Goal: Information Seeking & Learning: Learn about a topic

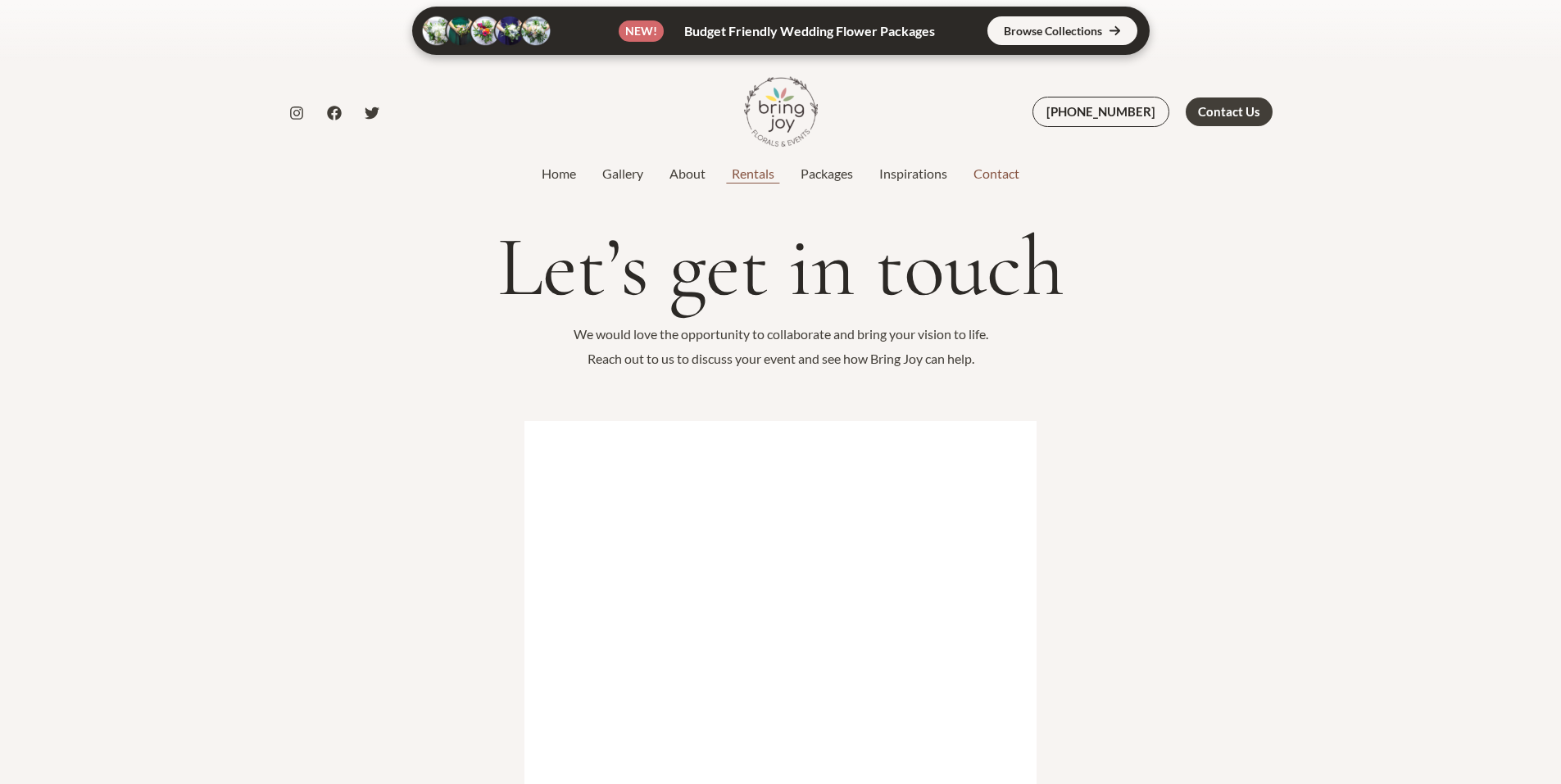
click at [752, 172] on link "Rentals" at bounding box center [753, 173] width 69 height 20
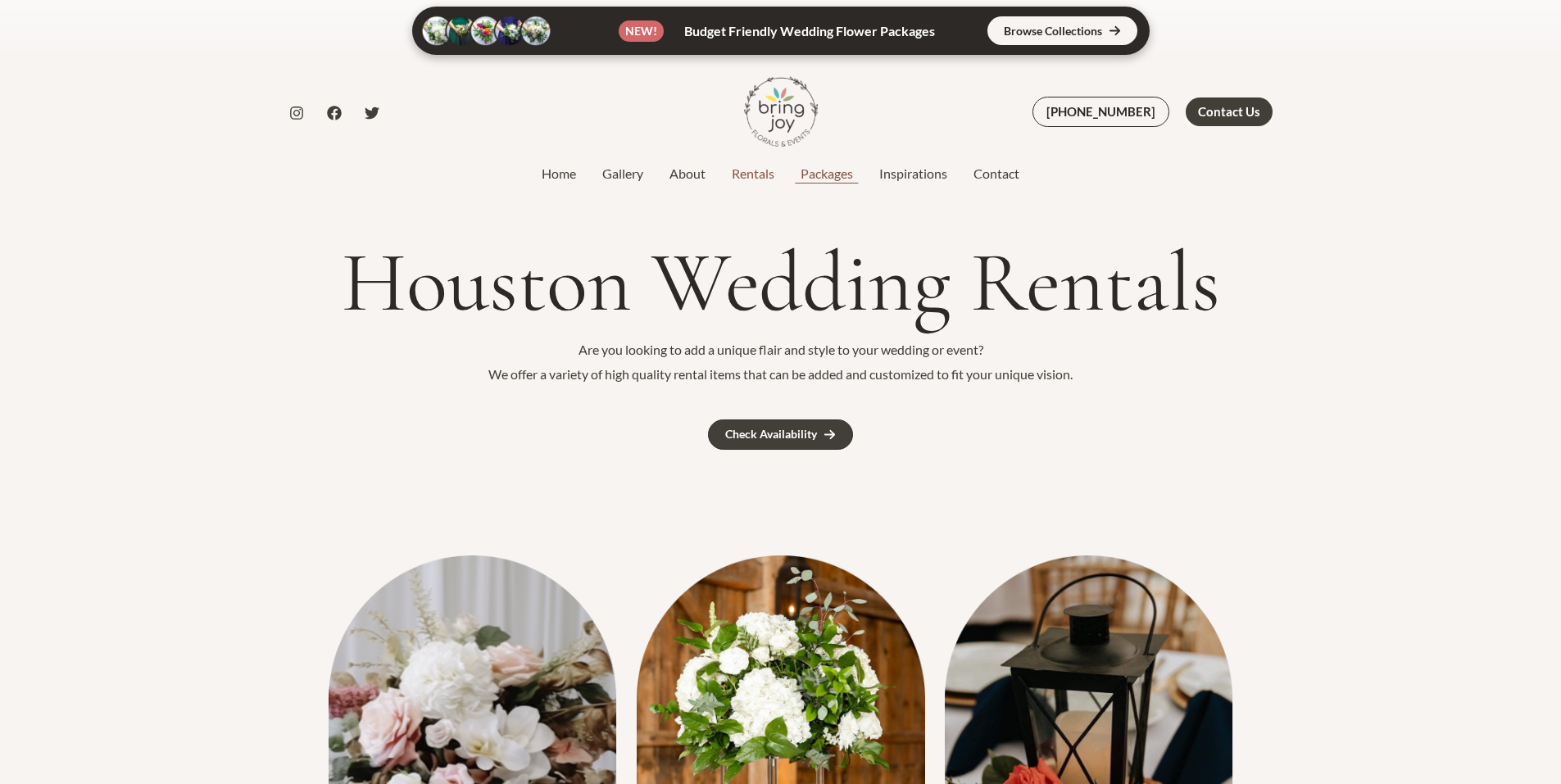
click at [838, 174] on link "Packages" at bounding box center [827, 173] width 79 height 20
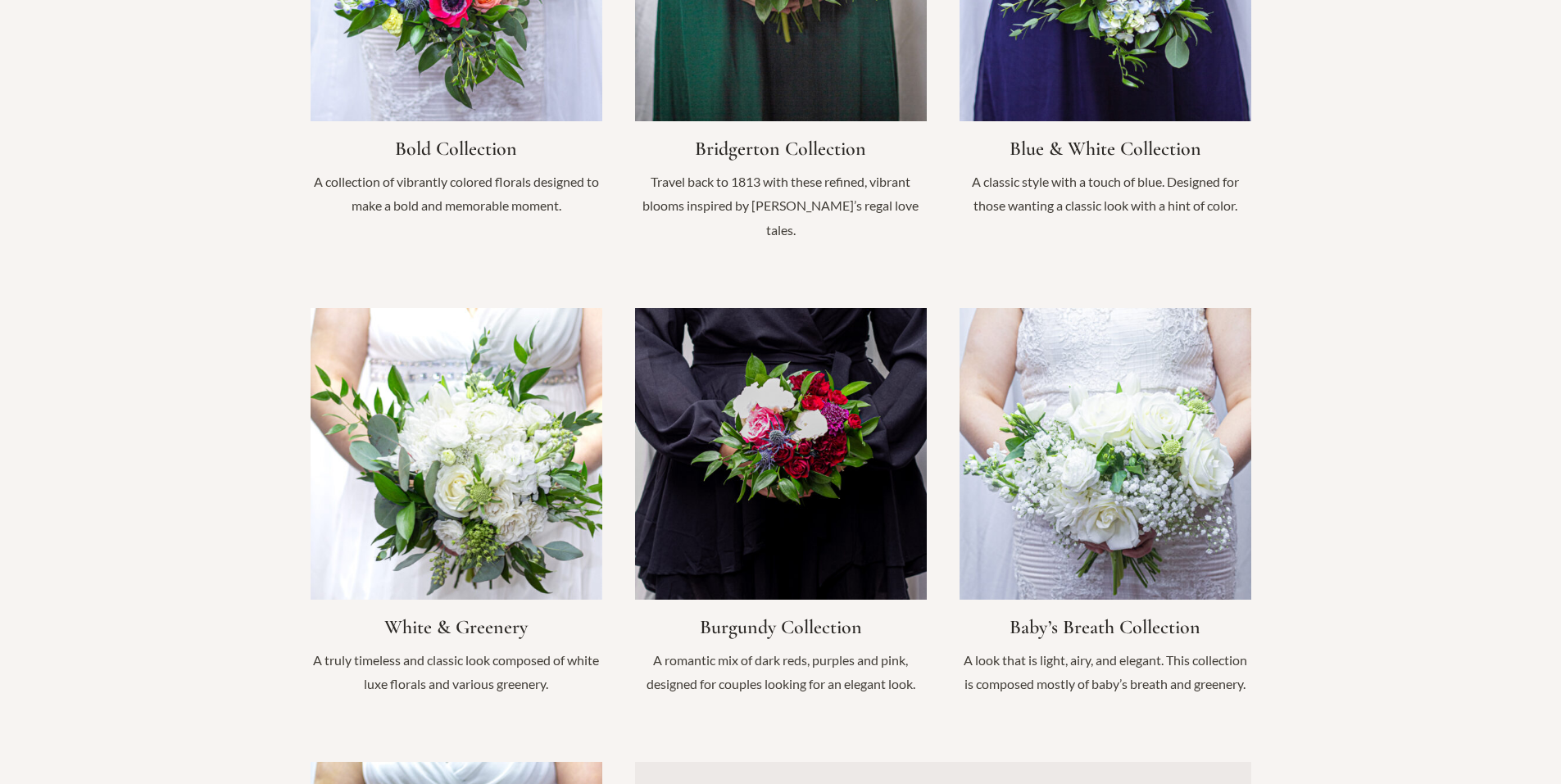
scroll to position [1473, 0]
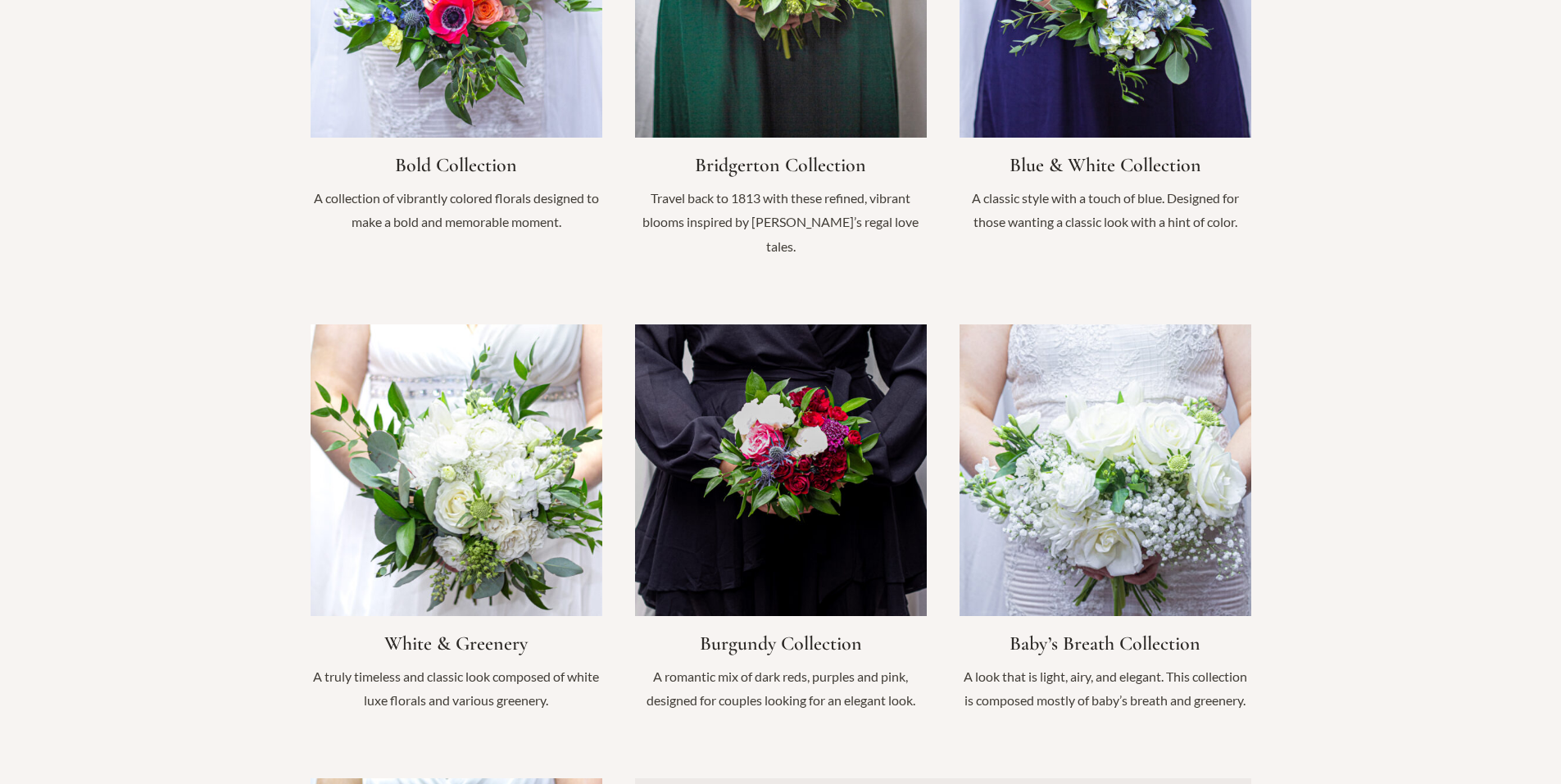
click at [1064, 515] on link "Infobox Link" at bounding box center [1105, 526] width 292 height 405
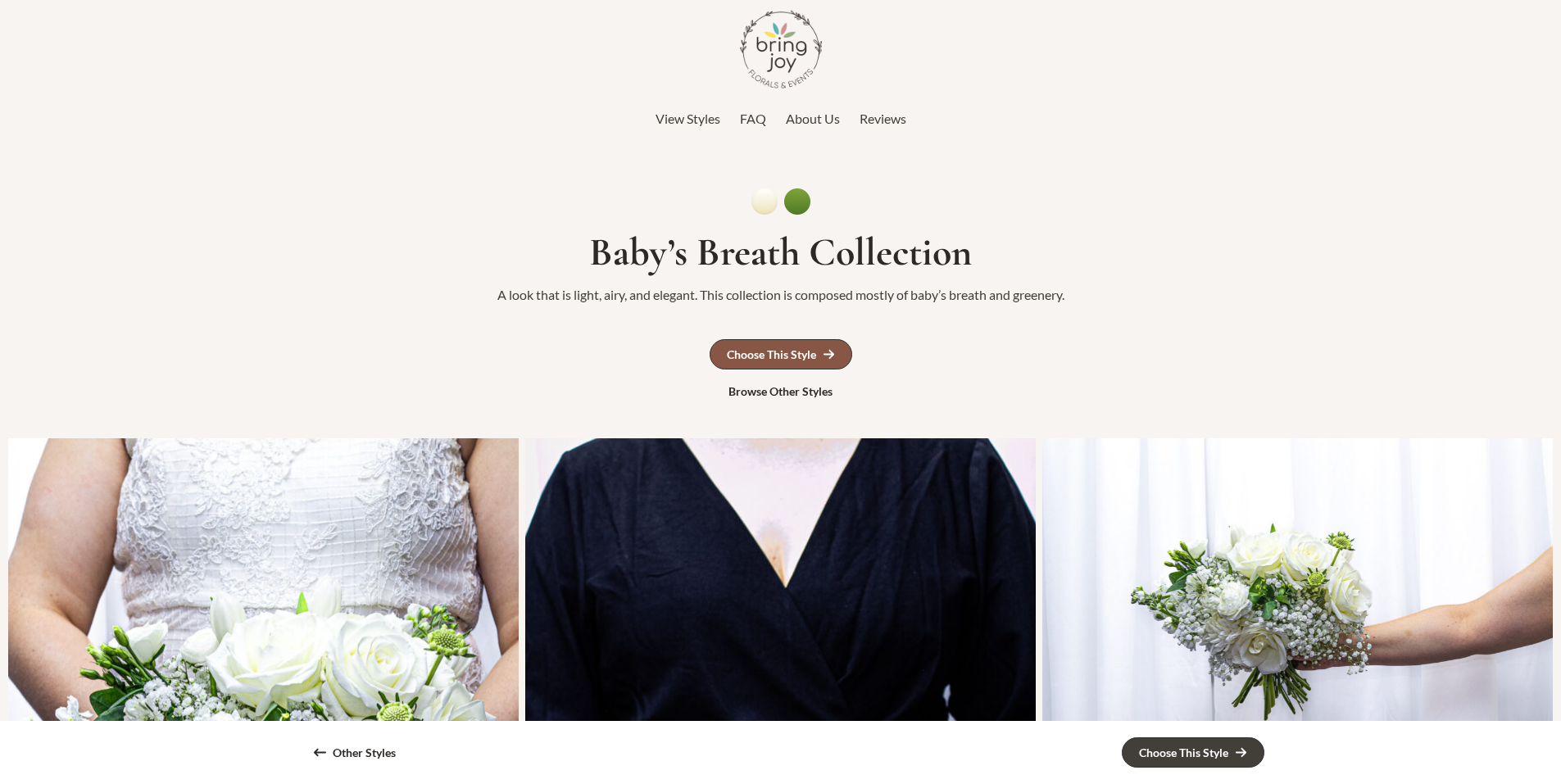
click at [766, 359] on div "Choose This Style" at bounding box center [772, 354] width 89 height 12
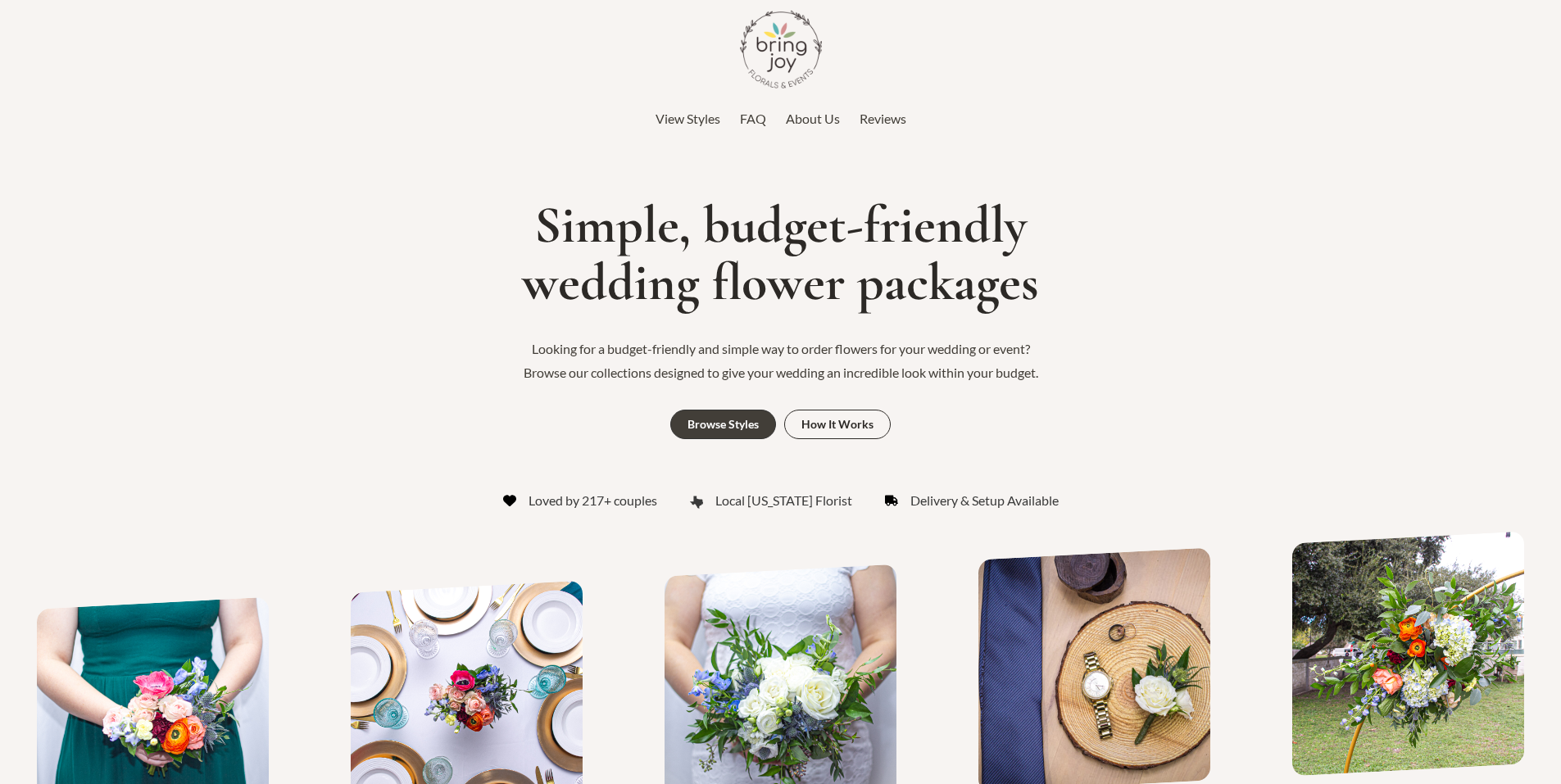
click at [693, 114] on span "View Styles" at bounding box center [688, 118] width 64 height 15
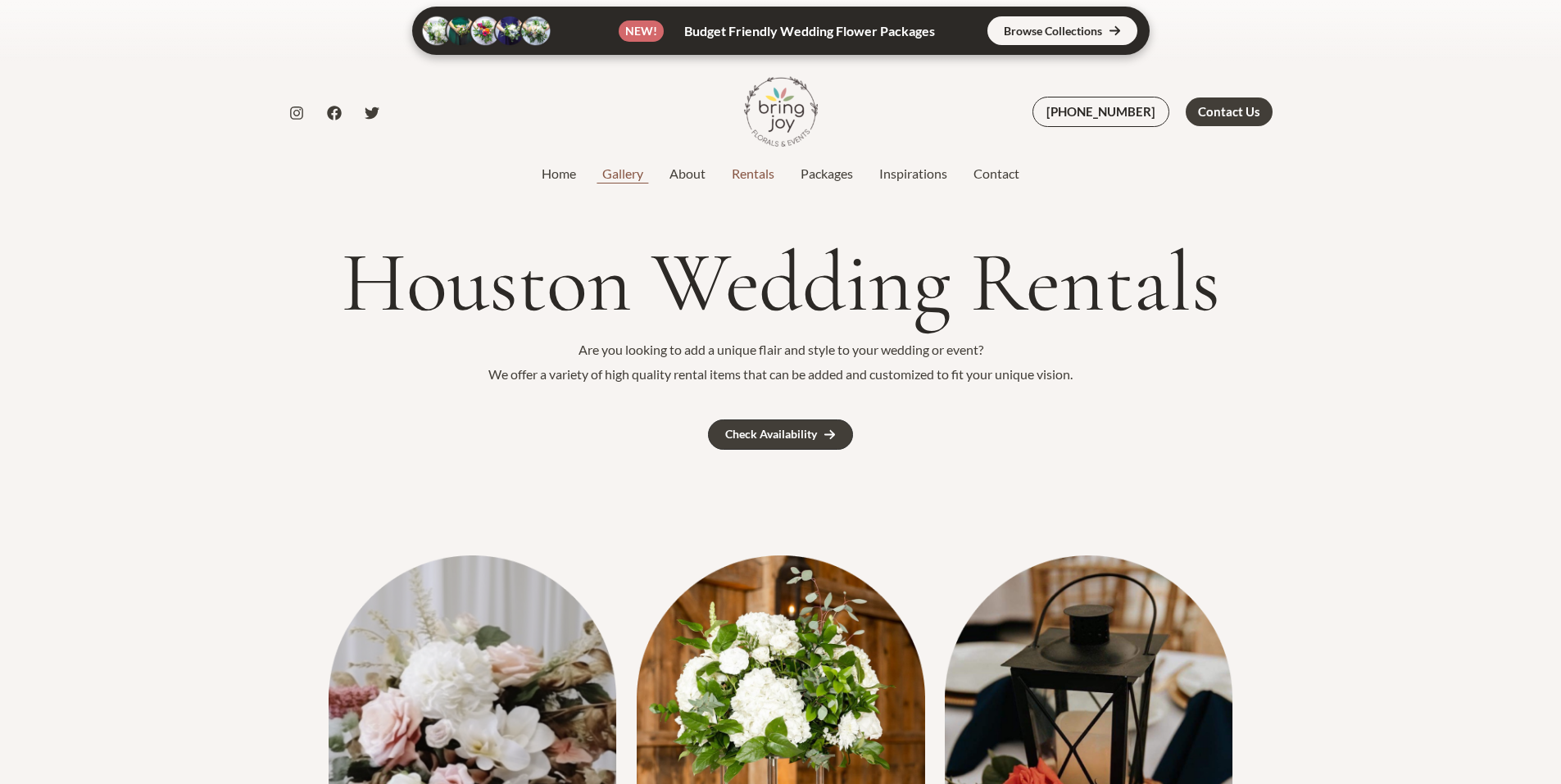
click at [641, 171] on link "Gallery" at bounding box center [622, 173] width 67 height 20
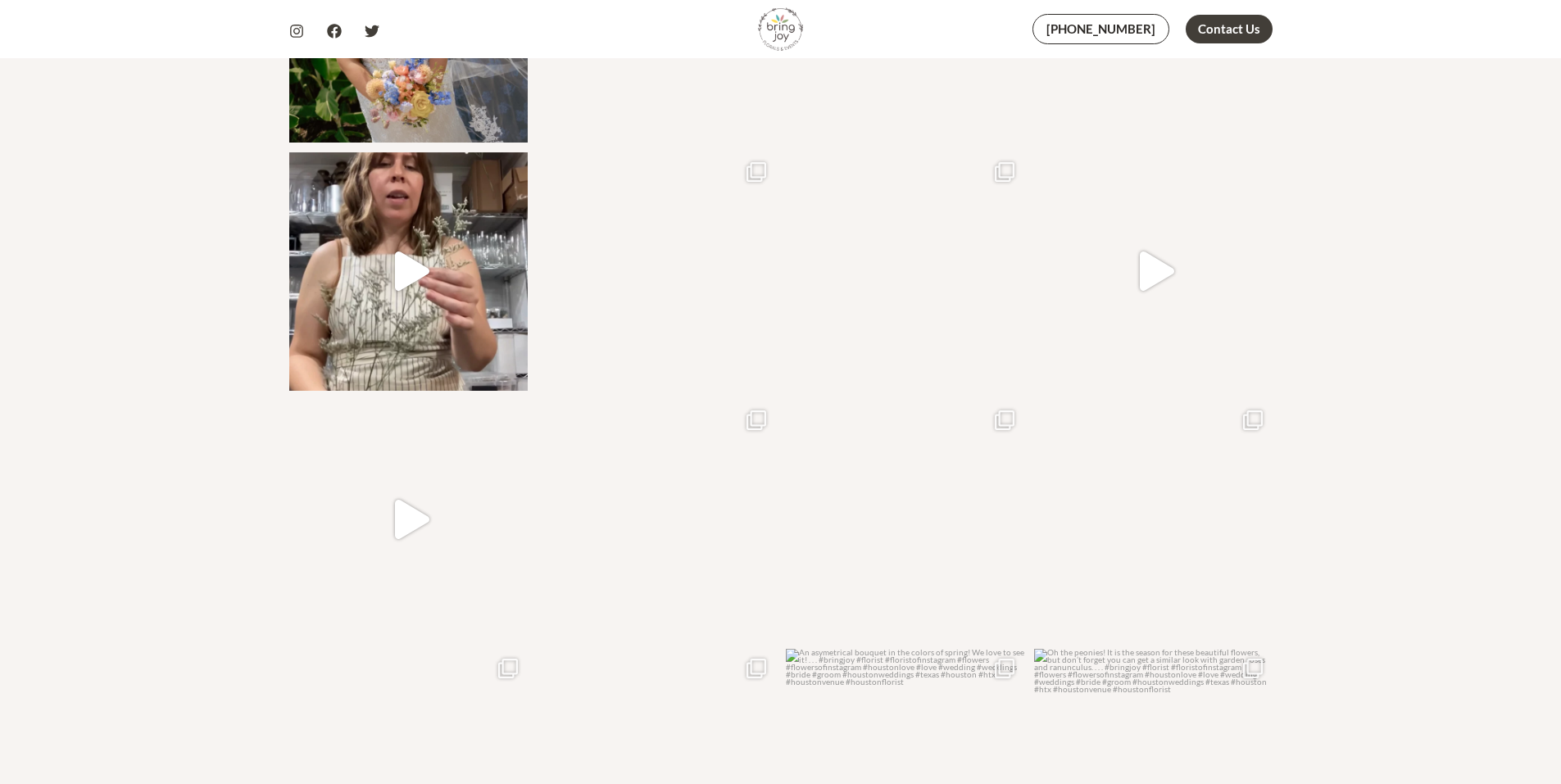
scroll to position [1729, 0]
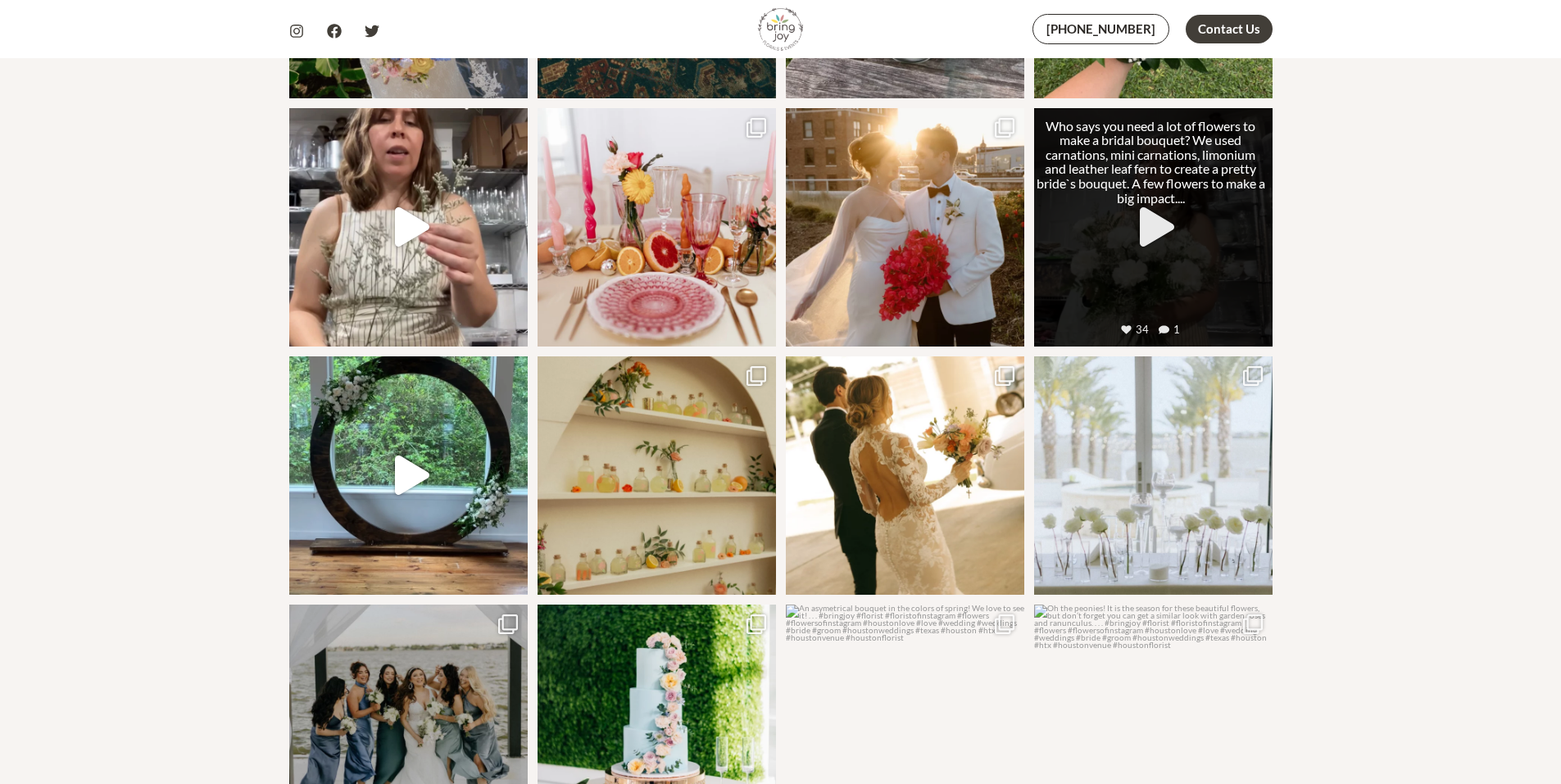
click at [1145, 182] on link "Open post by bringjoytexas with ID 18011747864581879" at bounding box center [1153, 227] width 238 height 238
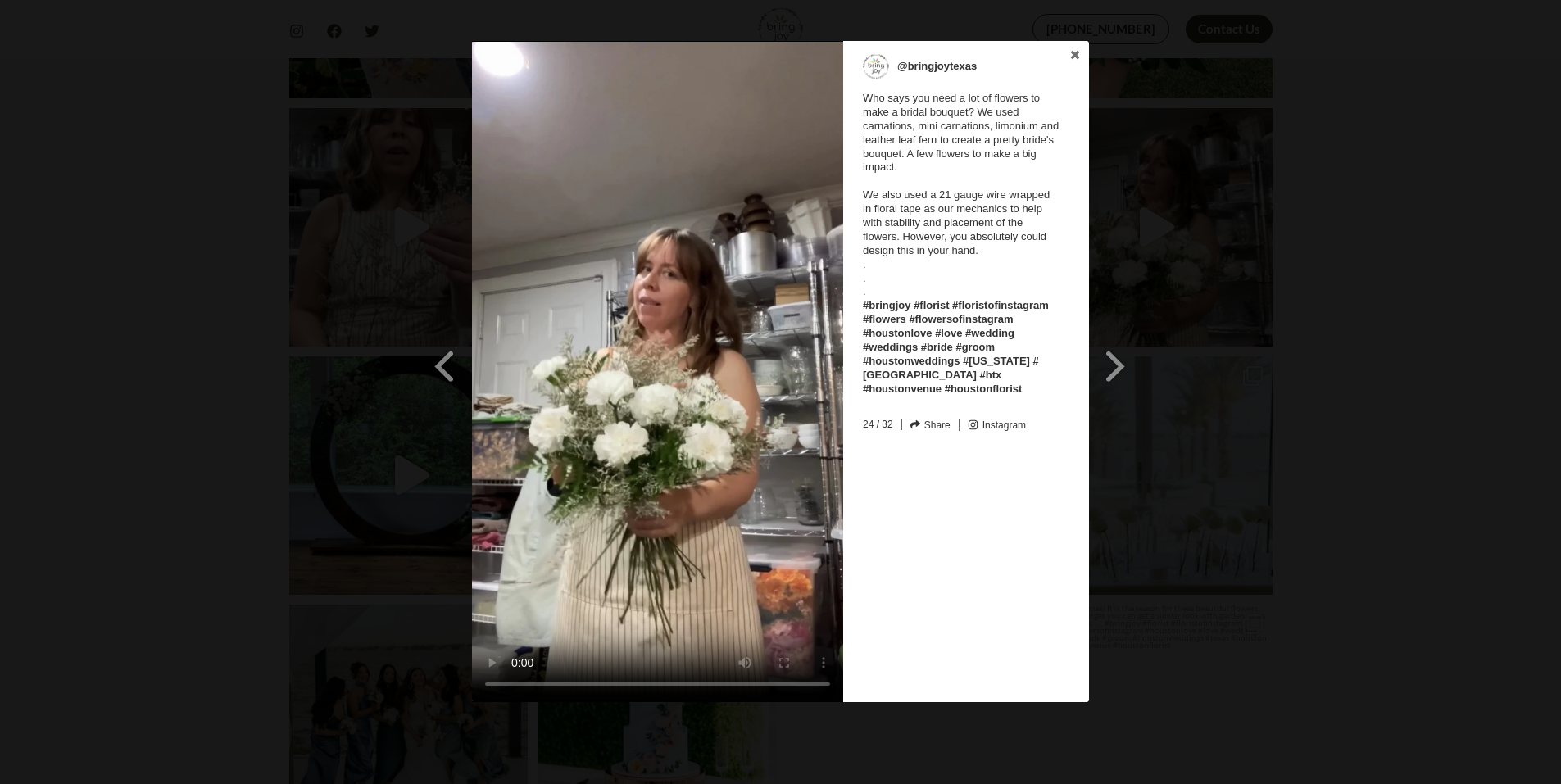
click at [1495, 295] on div "Previous Slide Next Slide @bringjoytexas Who says you need a lot of flowers to …" at bounding box center [780, 373] width 1561 height 665
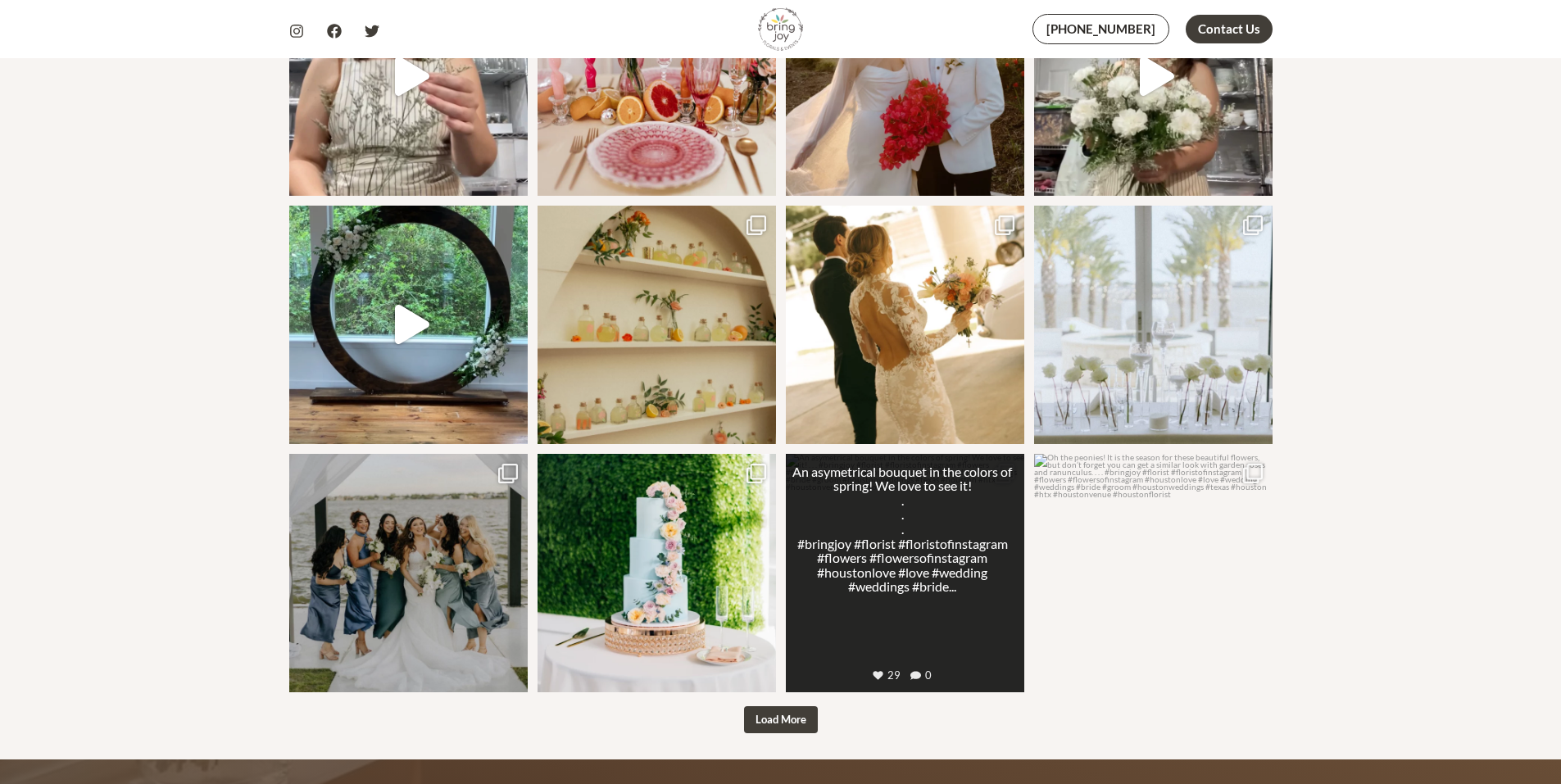
scroll to position [1892, 0]
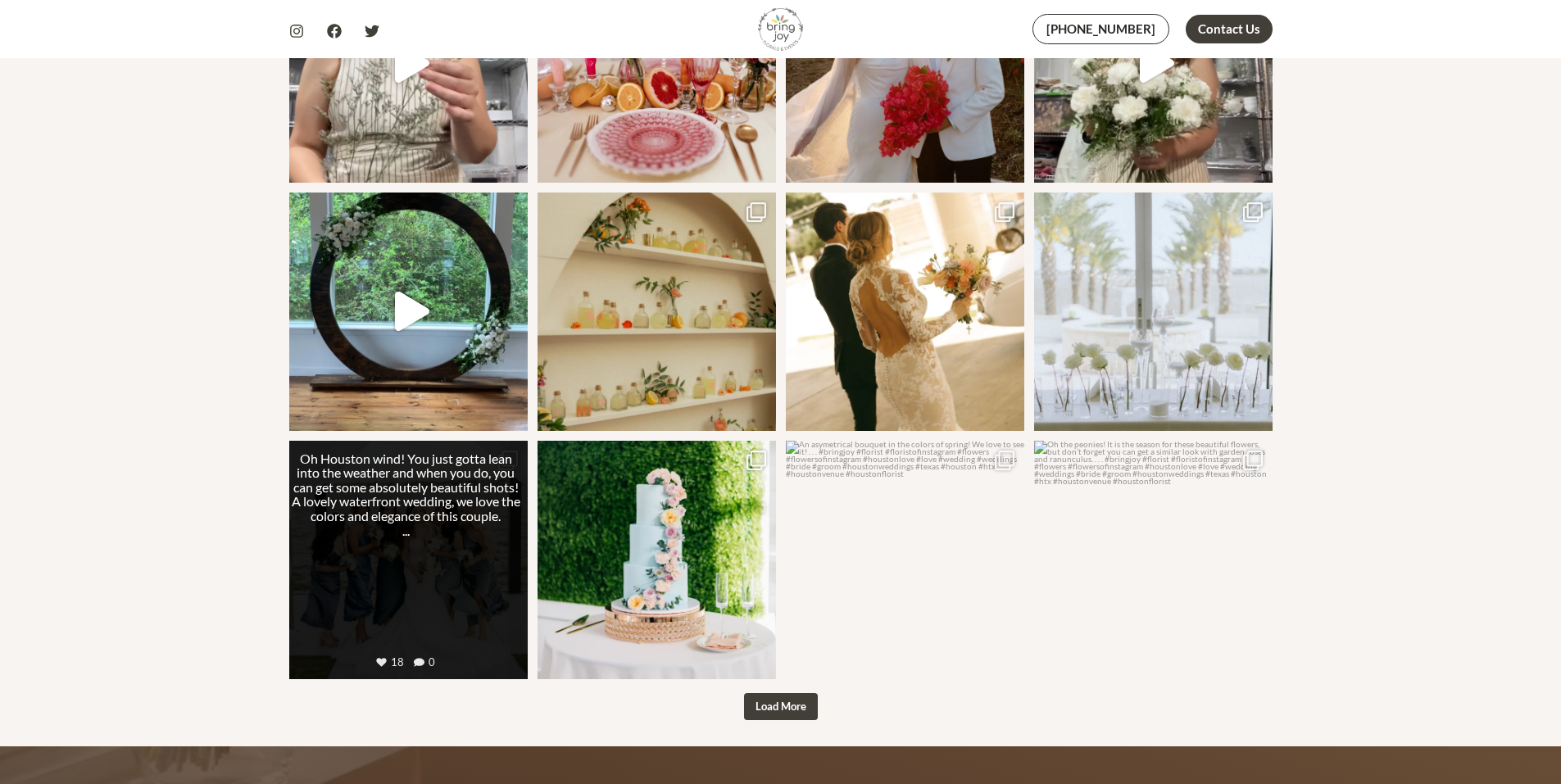
click at [455, 445] on link "Open post by bringjoytexas with ID 18064746694562848" at bounding box center [408, 560] width 238 height 238
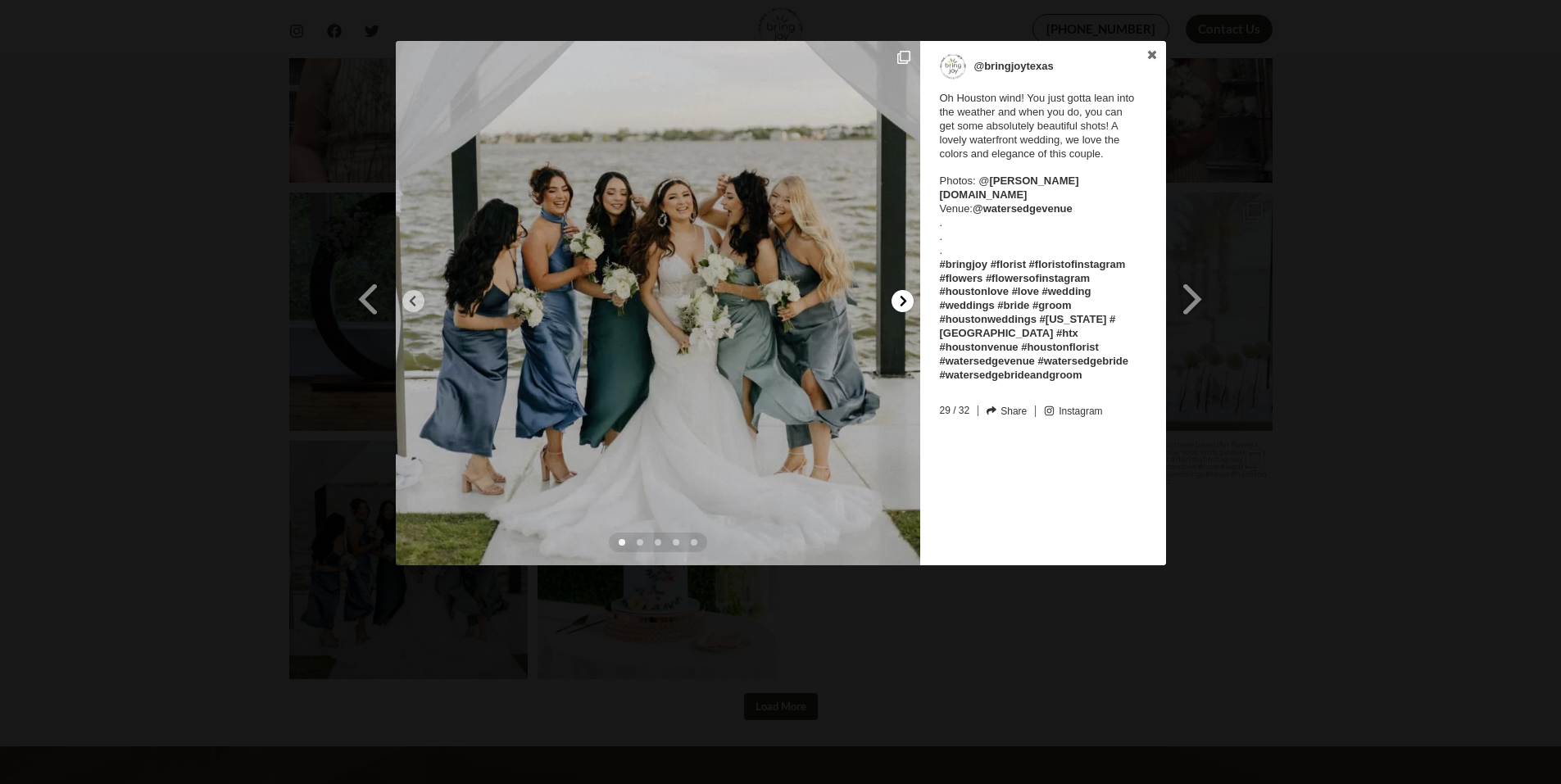
click at [900, 301] on icon at bounding box center [903, 301] width 13 height 13
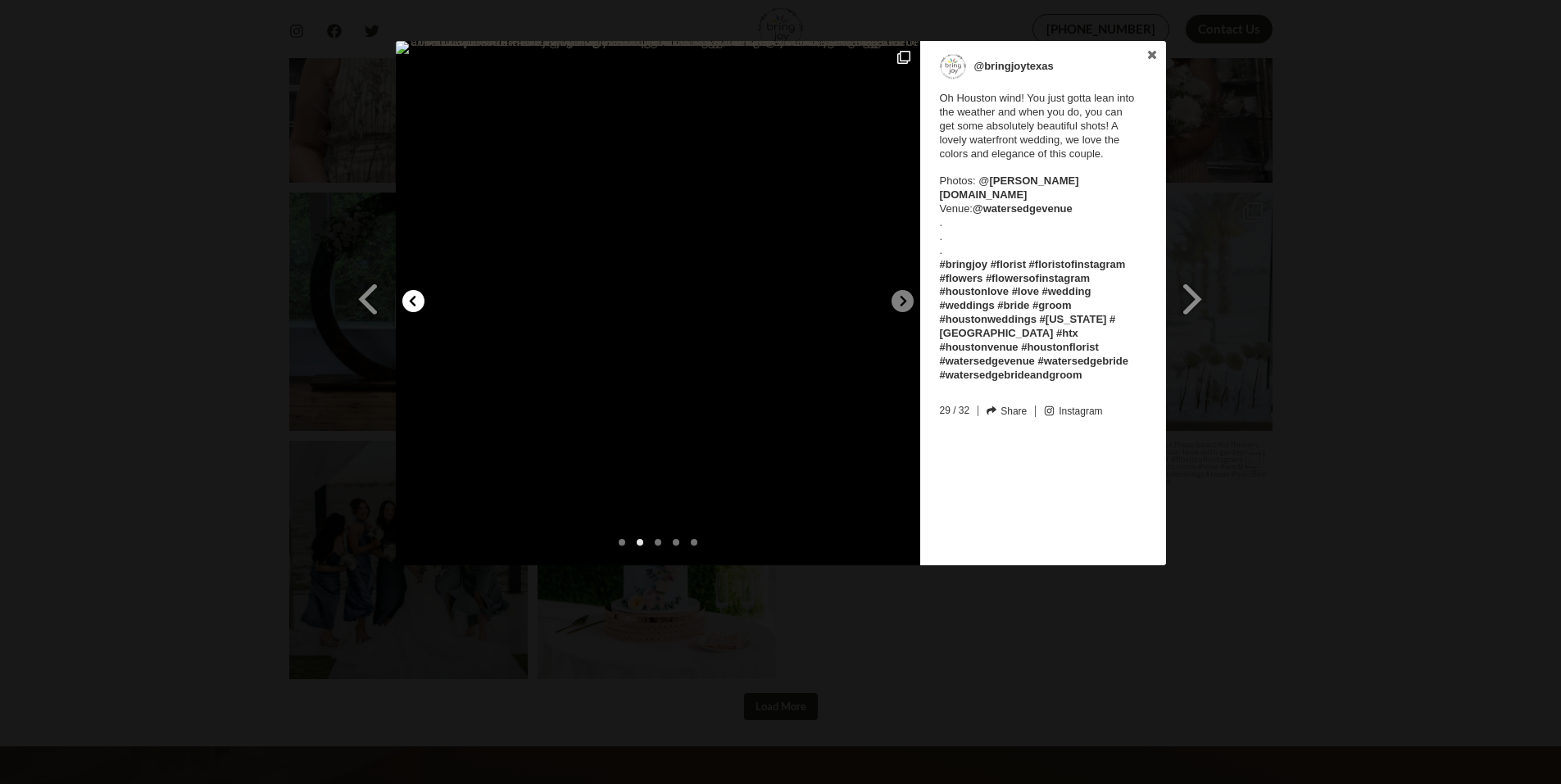
click at [407, 302] on icon at bounding box center [413, 301] width 13 height 13
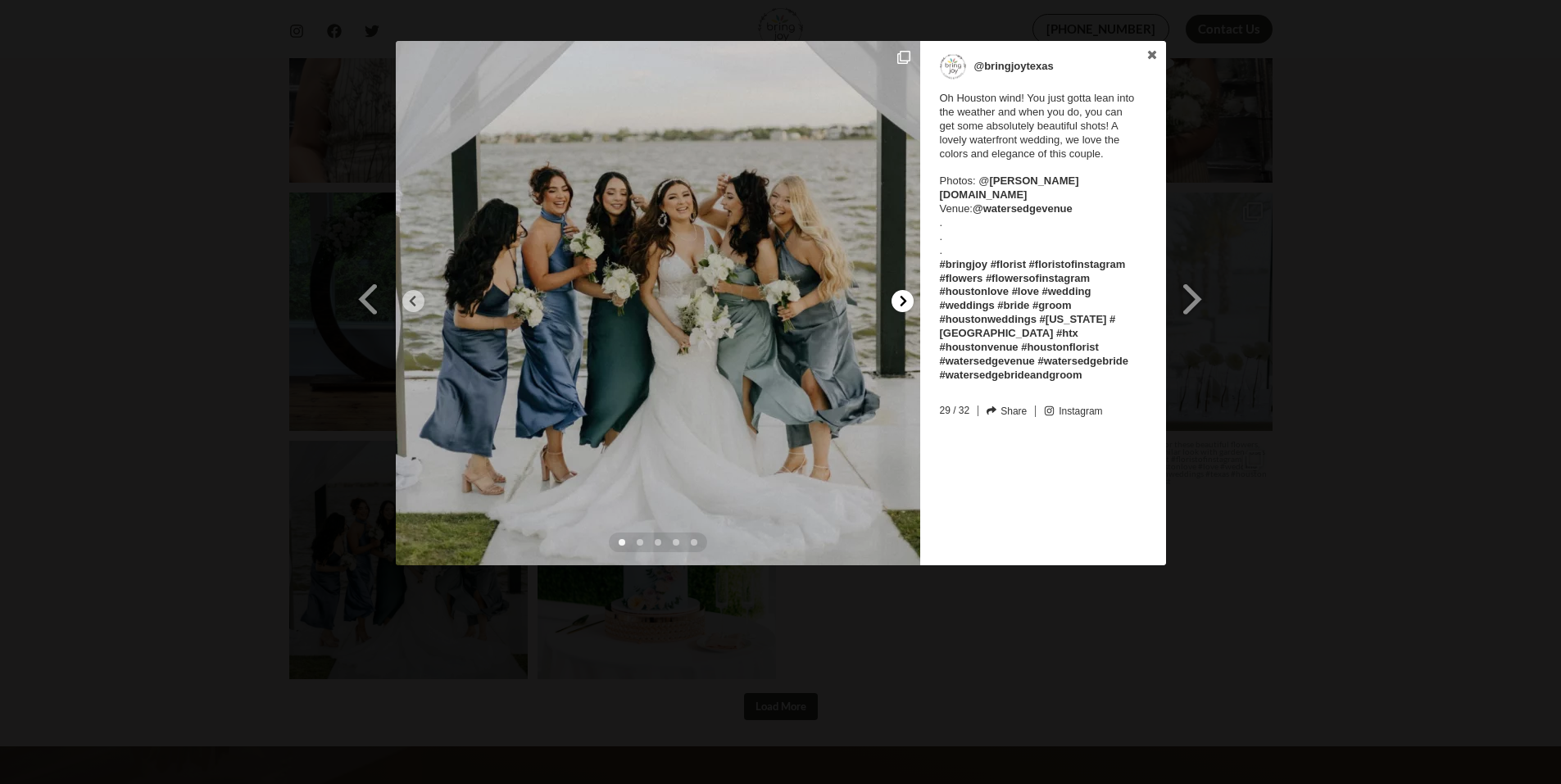
click at [904, 295] on icon at bounding box center [903, 301] width 13 height 13
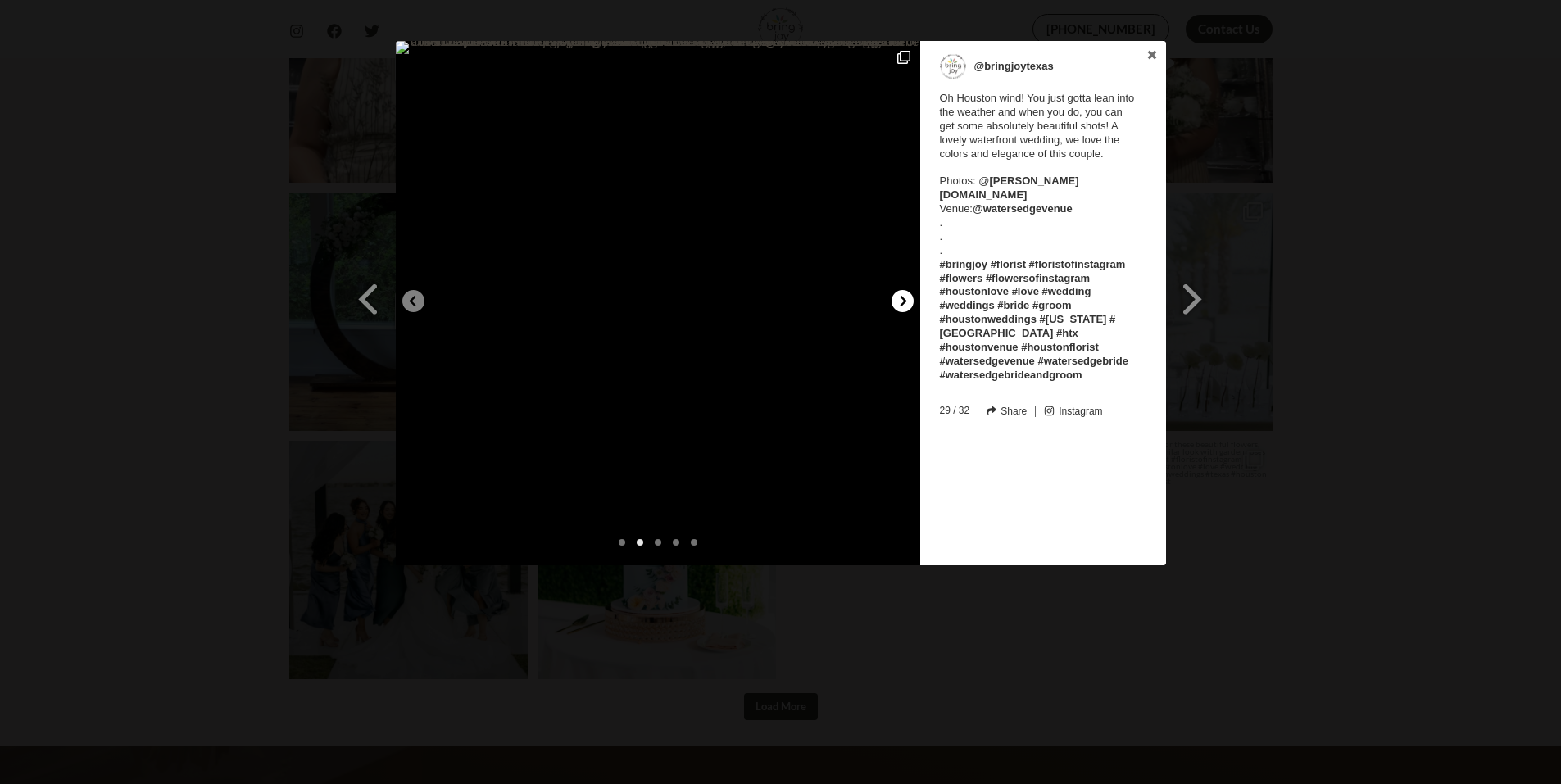
click at [904, 295] on icon at bounding box center [903, 301] width 13 height 13
click at [1335, 291] on div "Previous Slide Next Slide @bringjoytexas Oh Houston wind! You just gotta lean i…" at bounding box center [780, 305] width 1561 height 529
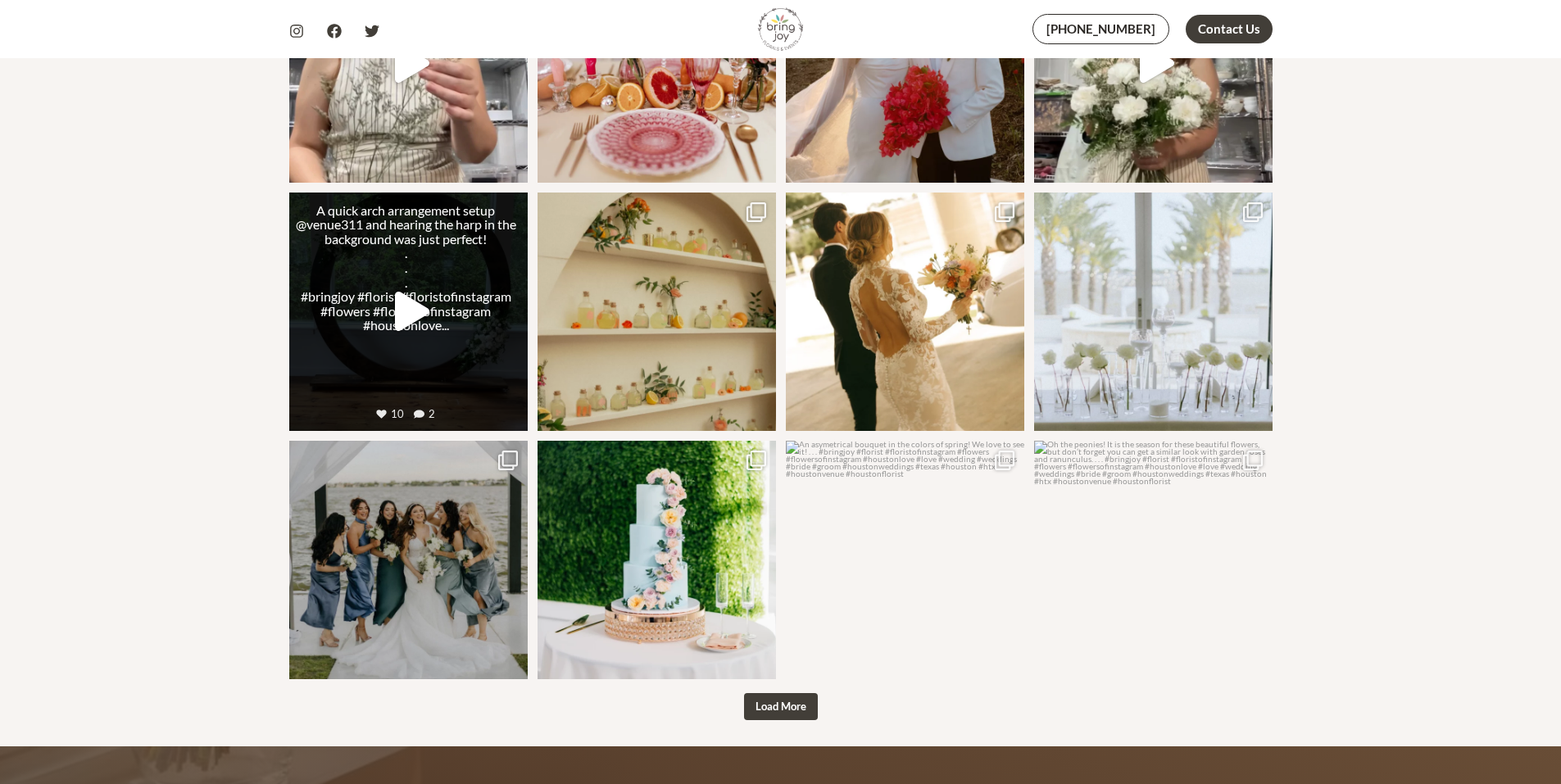
click at [429, 292] on icon "Play" at bounding box center [412, 312] width 39 height 39
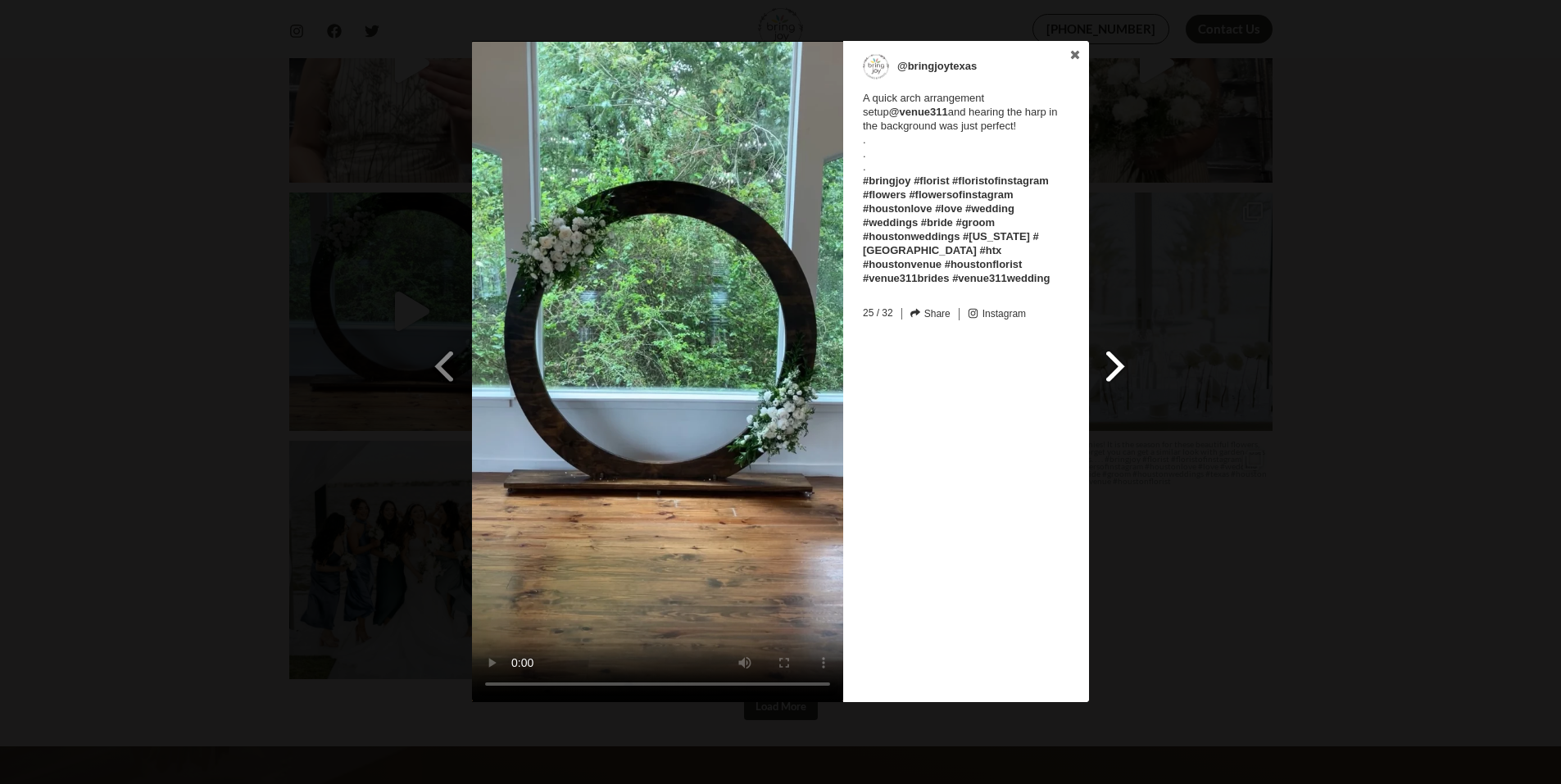
click at [1127, 362] on span at bounding box center [1115, 365] width 28 height 37
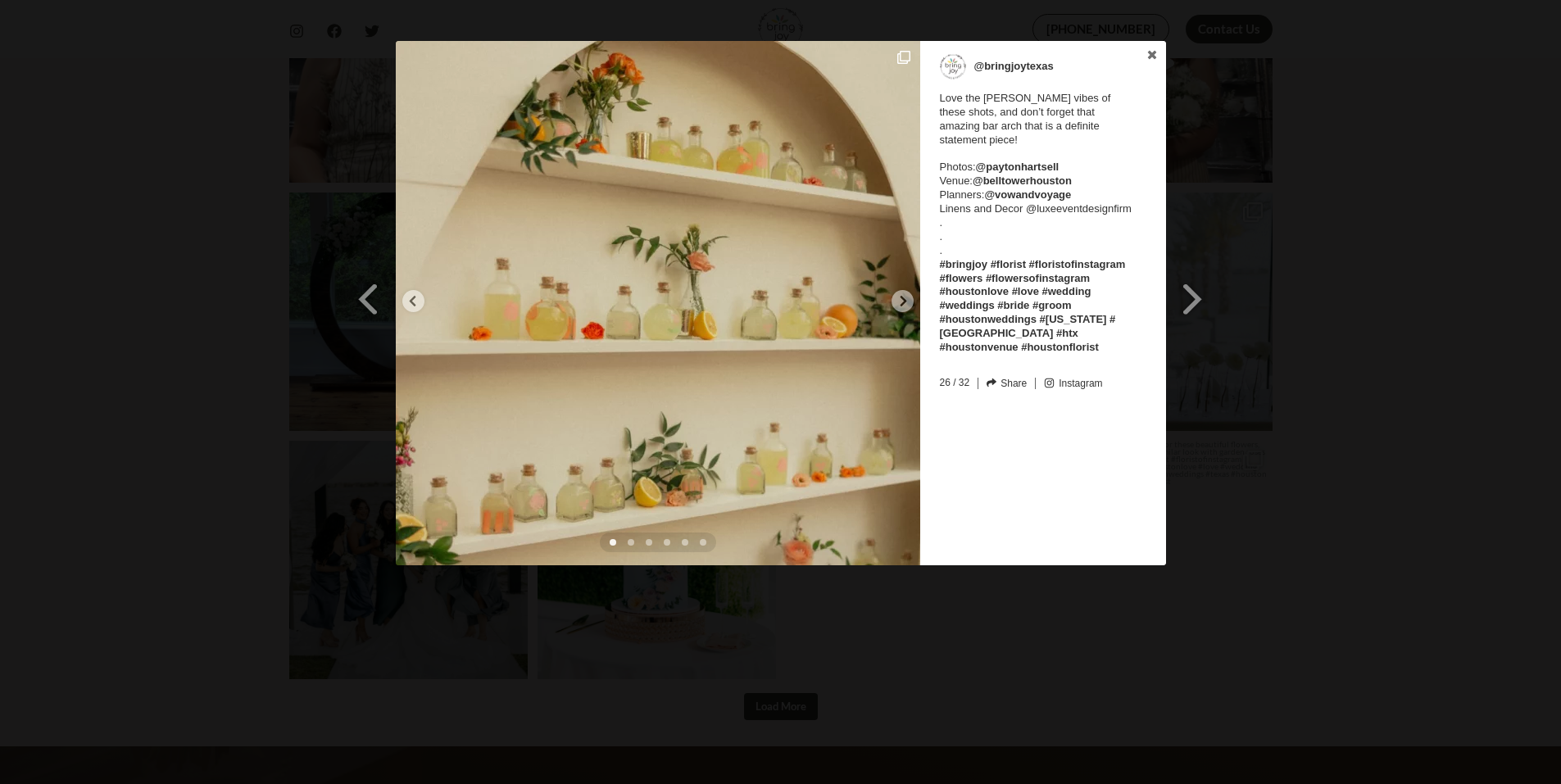
click at [1410, 305] on div "Previous Slide Next Slide @bringjoytexas Love the moody vibes of these shots, a…" at bounding box center [780, 305] width 1561 height 529
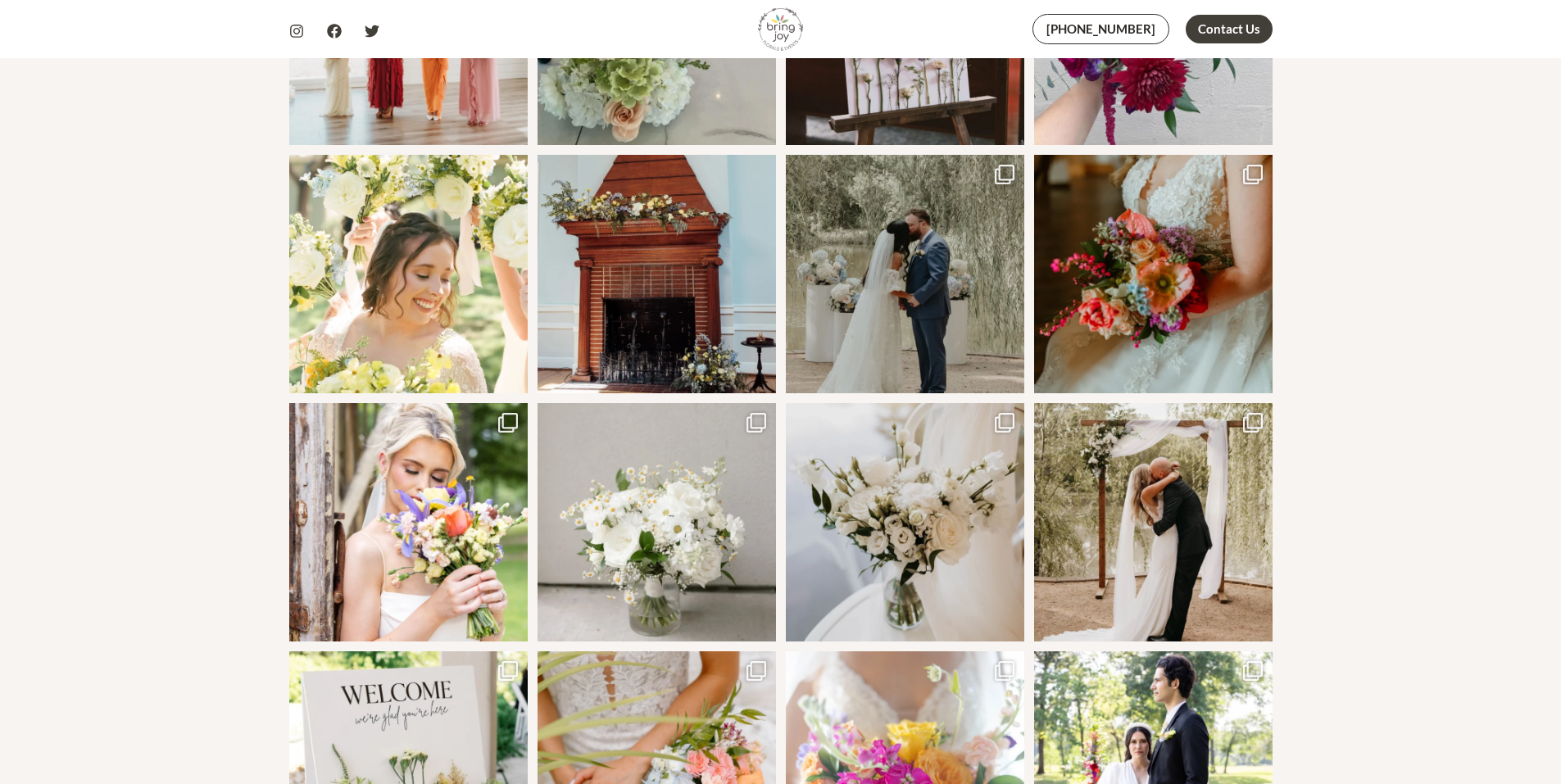
scroll to position [0, 0]
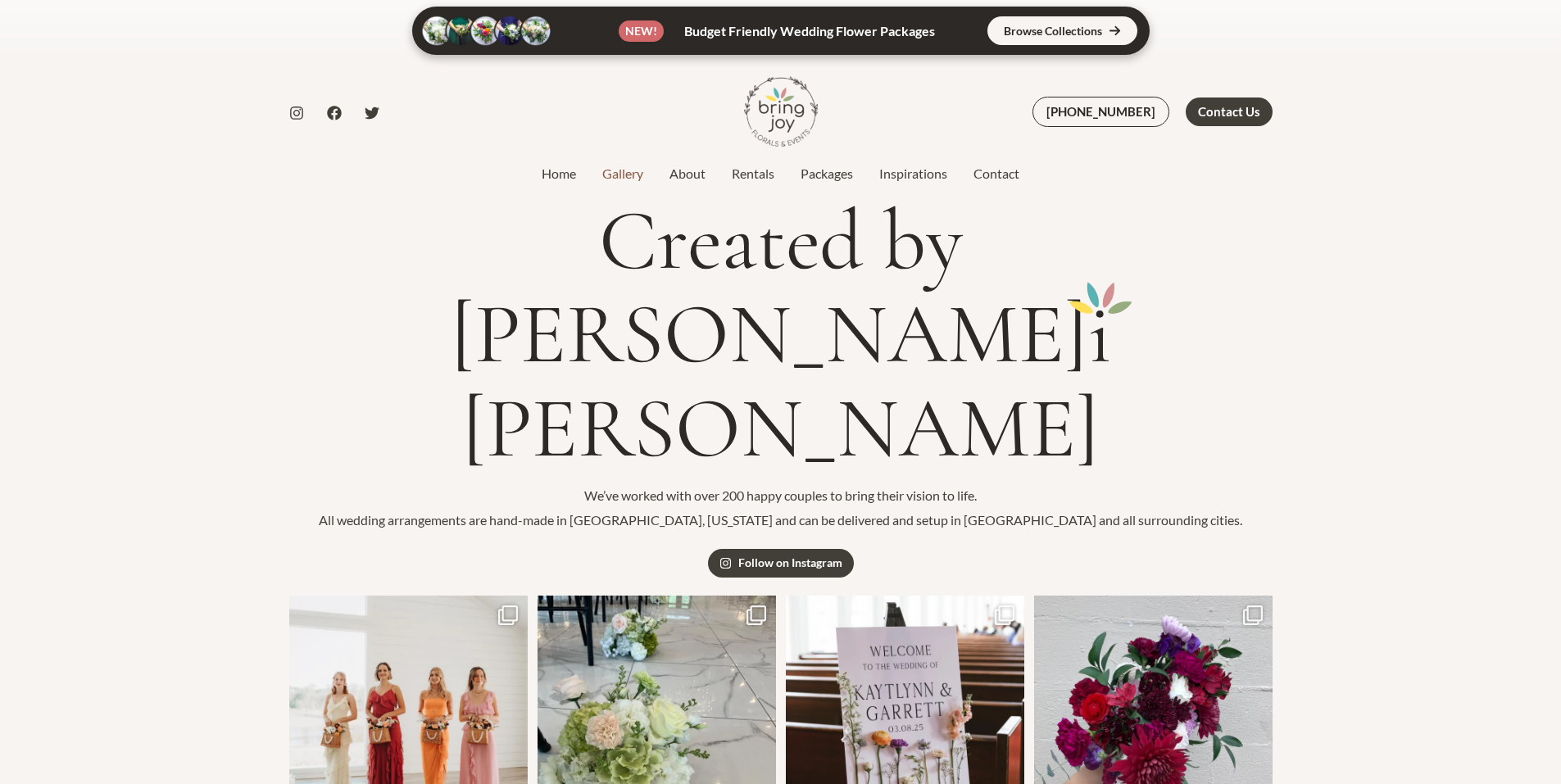
click at [1108, 37] on link at bounding box center [780, 30] width 738 height 48
